Goal: Transaction & Acquisition: Purchase product/service

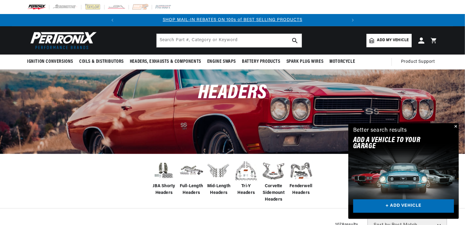
click at [187, 170] on img at bounding box center [191, 170] width 24 height 19
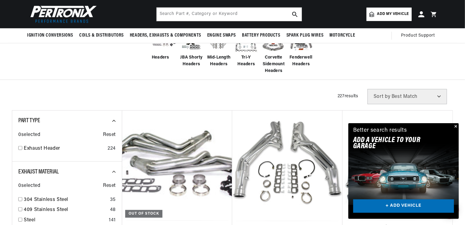
scroll to position [108, 0]
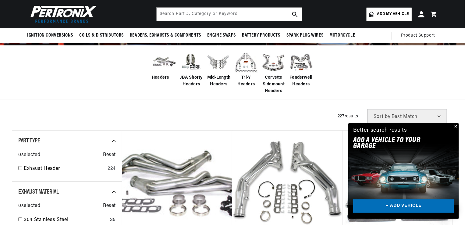
click at [385, 12] on span "Add my vehicle" at bounding box center [393, 14] width 32 height 6
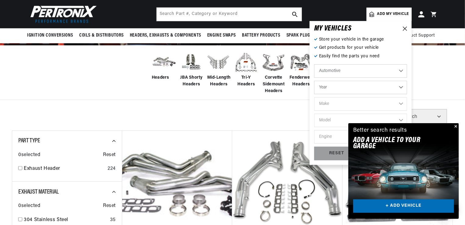
click at [401, 88] on select "Year [DATE] 2021 2020 2019 2018 2017 2016 2015 2014 2013 2012 2011 2010 2009 20…" at bounding box center [360, 87] width 93 height 13
select select "1991"
click at [314, 81] on select "Year [DATE] 2021 2020 2019 2018 2017 2016 2015 2014 2013 2012 2011 2010 2009 20…" at bounding box center [360, 87] width 93 height 13
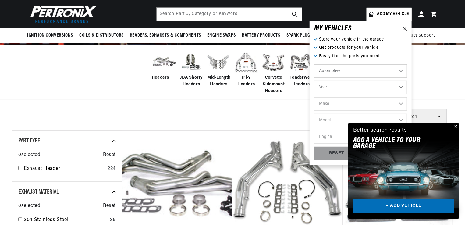
select select "1991"
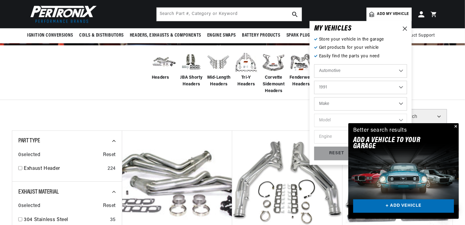
click at [401, 104] on select "Make Buick Cadillac Chevrolet Chrysler Dodge Ford GMC Hyundai [GEOGRAPHIC_DATA]…" at bounding box center [360, 103] width 93 height 13
select select "Chevrolet"
click at [314, 97] on select "Make Buick Cadillac Chevrolet Chrysler Dodge Ford GMC Hyundai [GEOGRAPHIC_DATA]…" at bounding box center [360, 103] width 93 height 13
select select "Chevrolet"
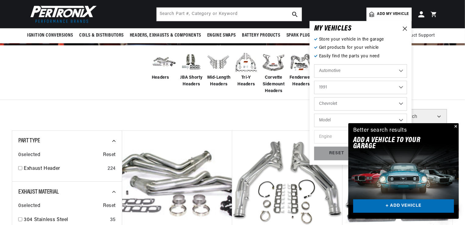
click at [456, 126] on button "Close" at bounding box center [454, 126] width 7 height 7
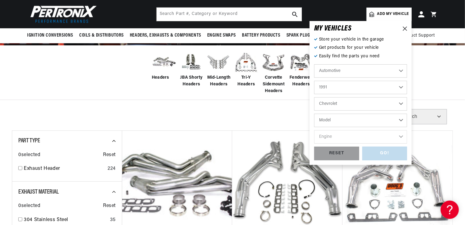
click at [400, 120] on select "Model Astro Blazer C1500 C2500 C3500 C3500HD [GEOGRAPHIC_DATA] Caprice Commerci…" at bounding box center [360, 120] width 93 height 13
select select "Camaro"
click at [314, 114] on select "Model Astro Blazer C1500 C2500 C3500 C3500HD [GEOGRAPHIC_DATA] Caprice Commerci…" at bounding box center [360, 120] width 93 height 13
select select "Camaro"
click at [401, 136] on select "Engine 3.1L 5.0L 5.7L" at bounding box center [360, 136] width 93 height 13
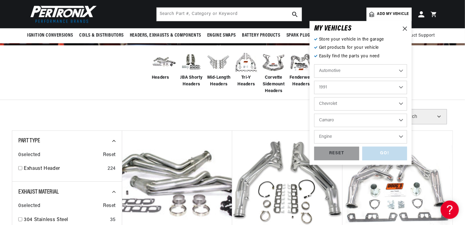
scroll to position [0, 0]
select select "5.7L"
click at [314, 130] on select "Engine 3.1L 5.0L 5.7L" at bounding box center [360, 136] width 93 height 13
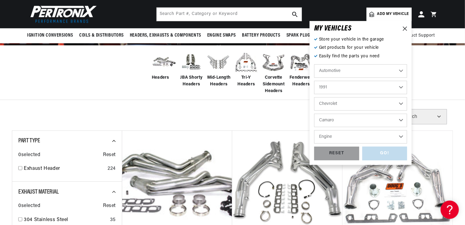
select select "5.7L"
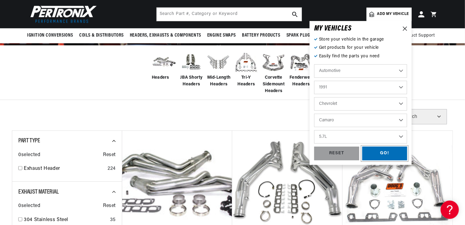
click at [386, 152] on div "GO!" at bounding box center [384, 153] width 45 height 14
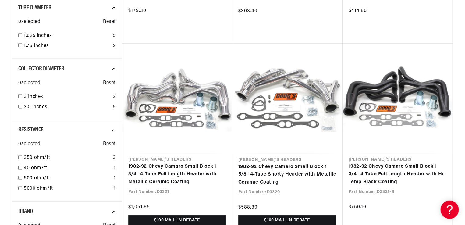
scroll to position [0, 227]
